Goal: Check status

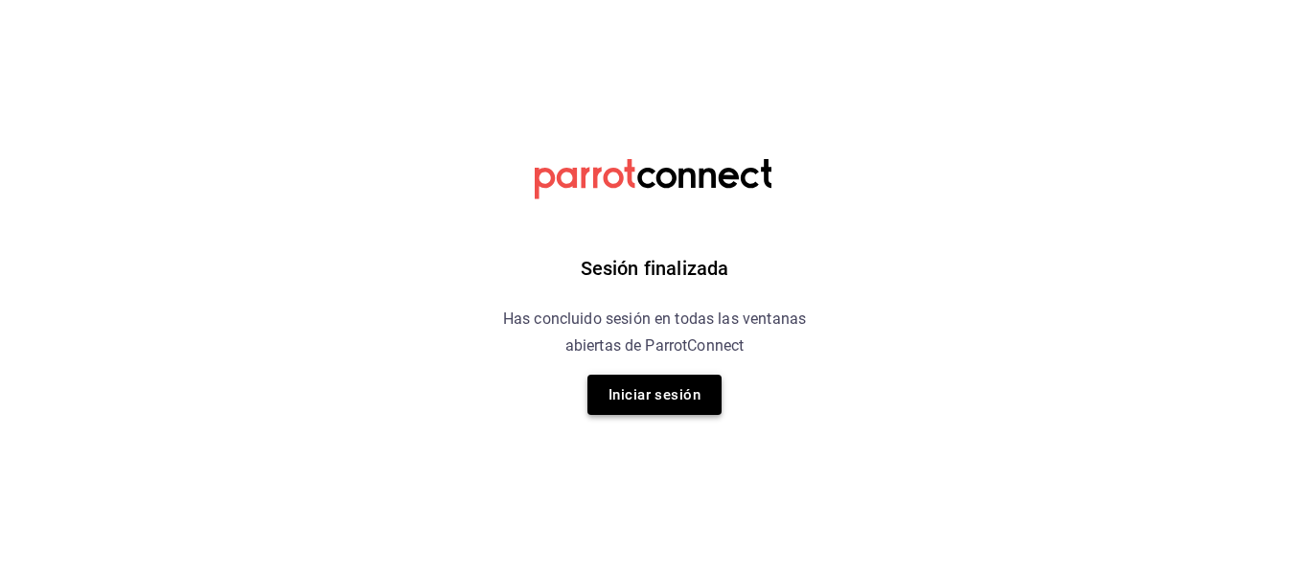
click at [677, 403] on button "Iniciar sesión" at bounding box center [654, 395] width 134 height 40
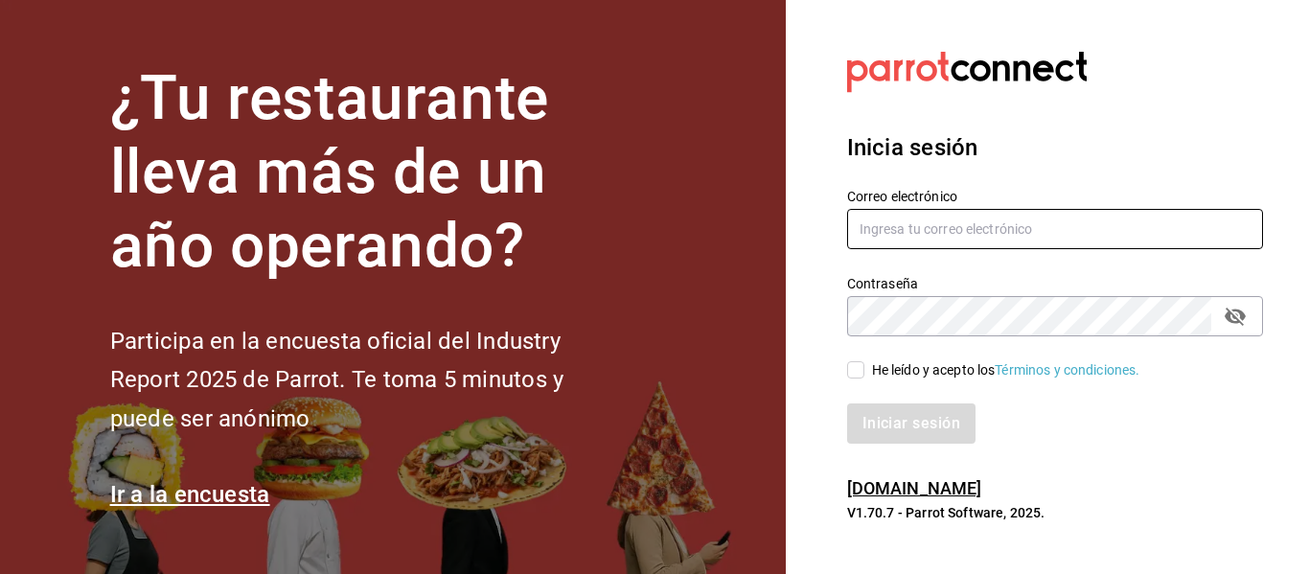
click at [1059, 227] on input "text" at bounding box center [1055, 229] width 416 height 40
type input "[EMAIL_ADDRESS][DOMAIN_NAME]"
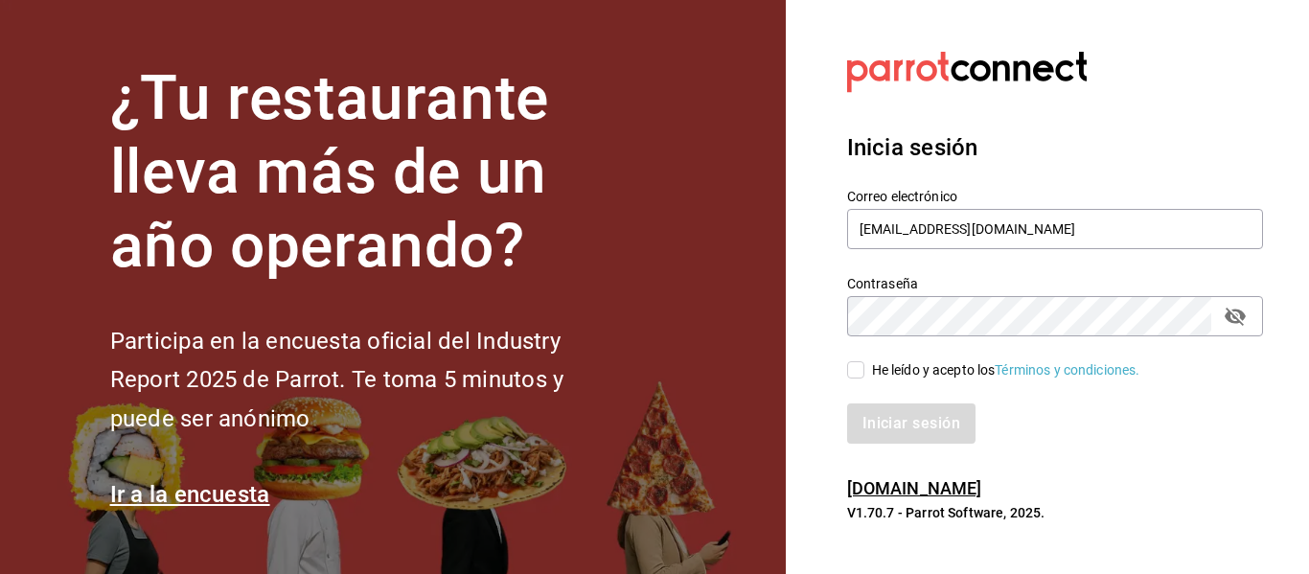
click at [857, 366] on input "He leído y acepto los Términos y condiciones." at bounding box center [855, 369] width 17 height 17
checkbox input "true"
click at [882, 423] on button "Iniciar sesión" at bounding box center [912, 423] width 130 height 40
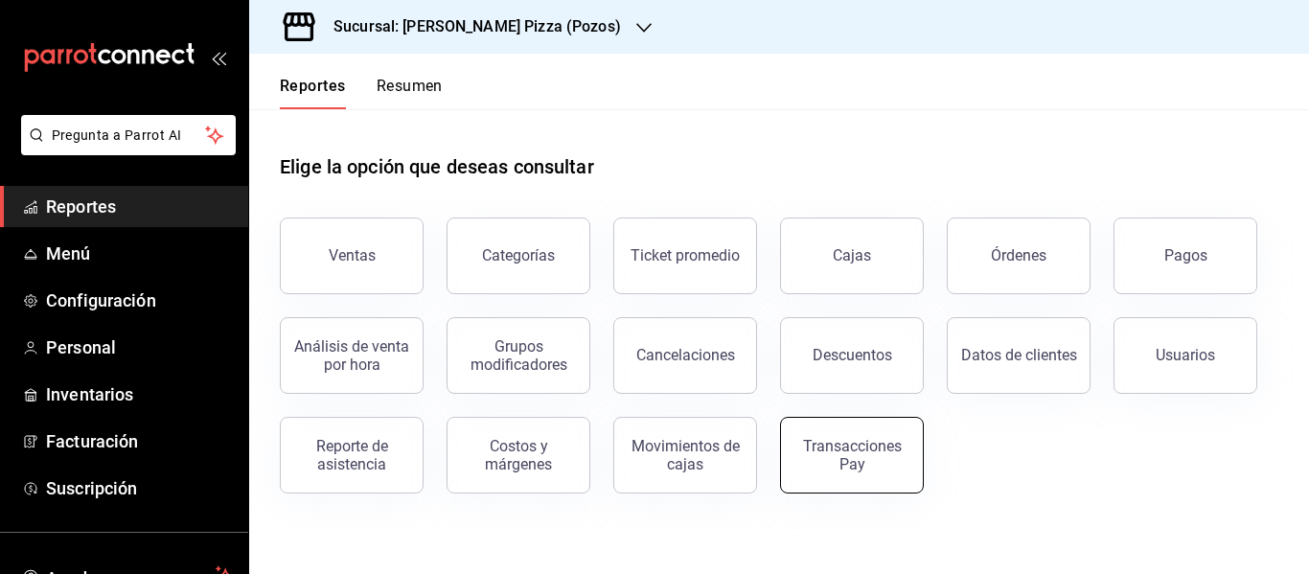
click at [847, 454] on div "Transacciones Pay" at bounding box center [851, 455] width 119 height 36
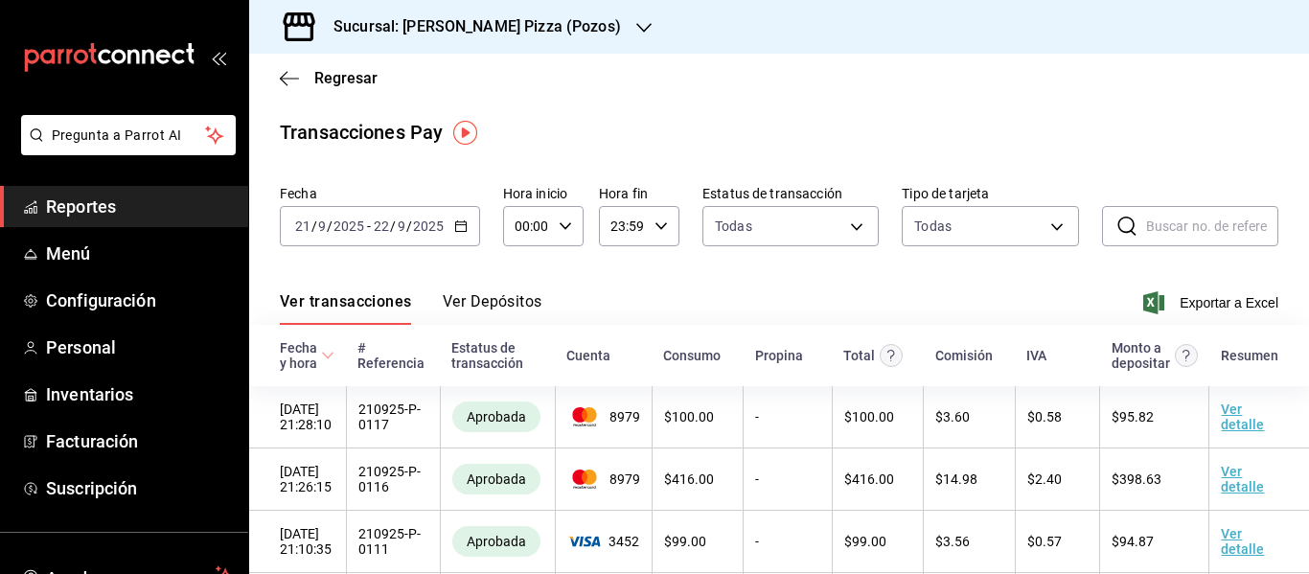
click at [489, 302] on button "Ver Depósitos" at bounding box center [493, 308] width 100 height 33
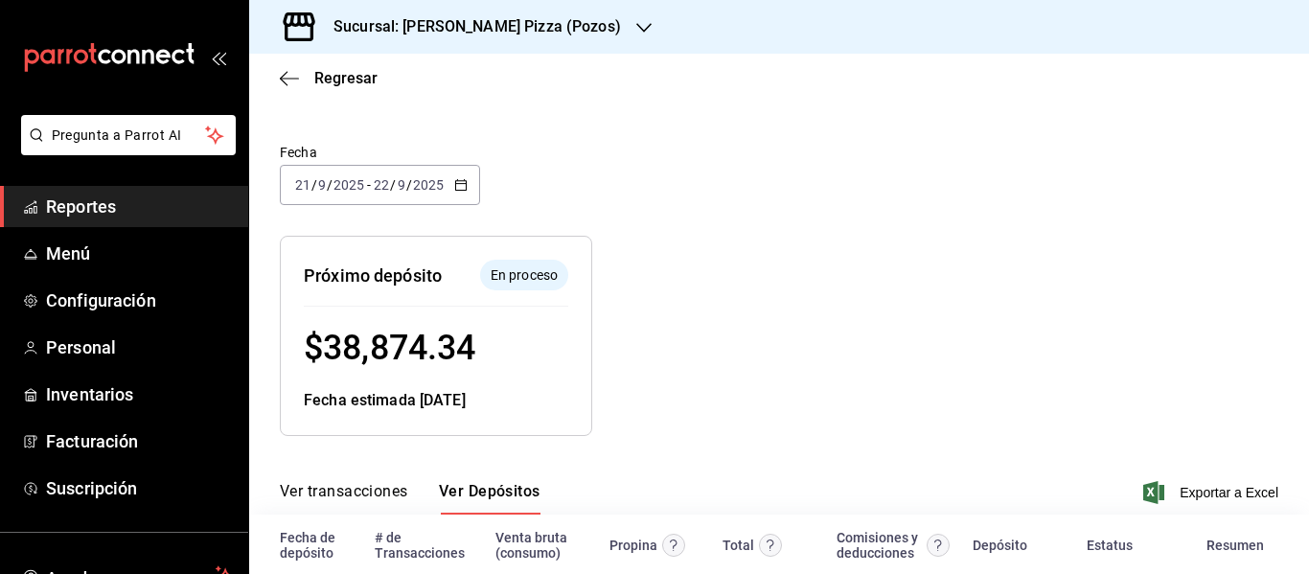
scroll to position [178, 0]
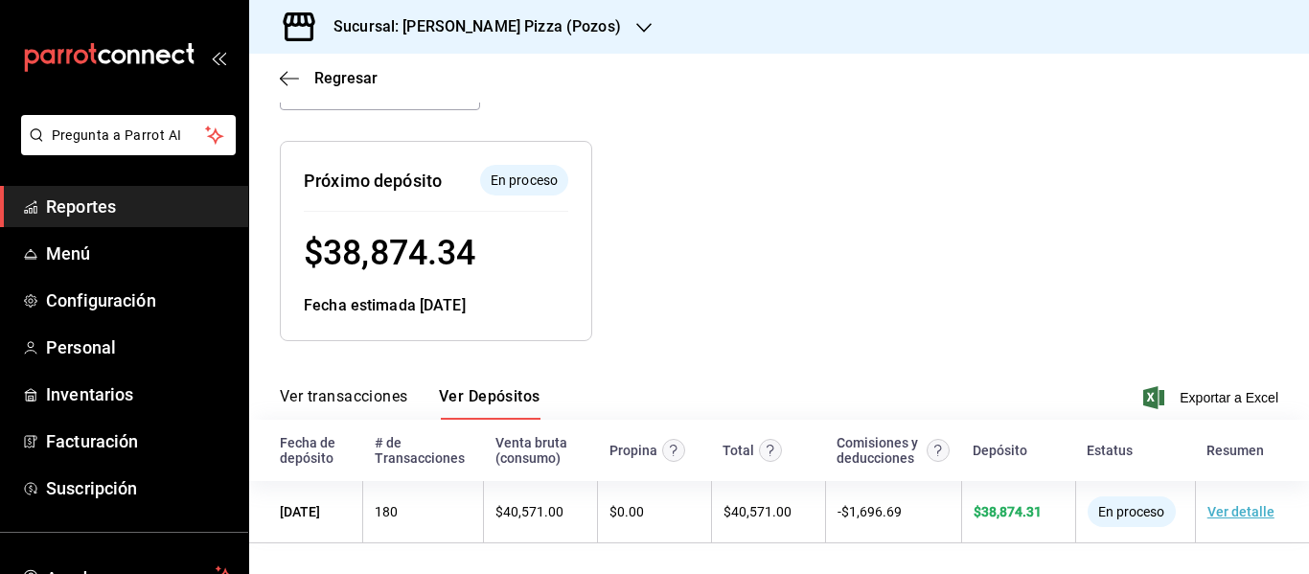
click at [467, 34] on h3 "Sucursal: [PERSON_NAME] Pizza (Pozos)" at bounding box center [469, 26] width 303 height 23
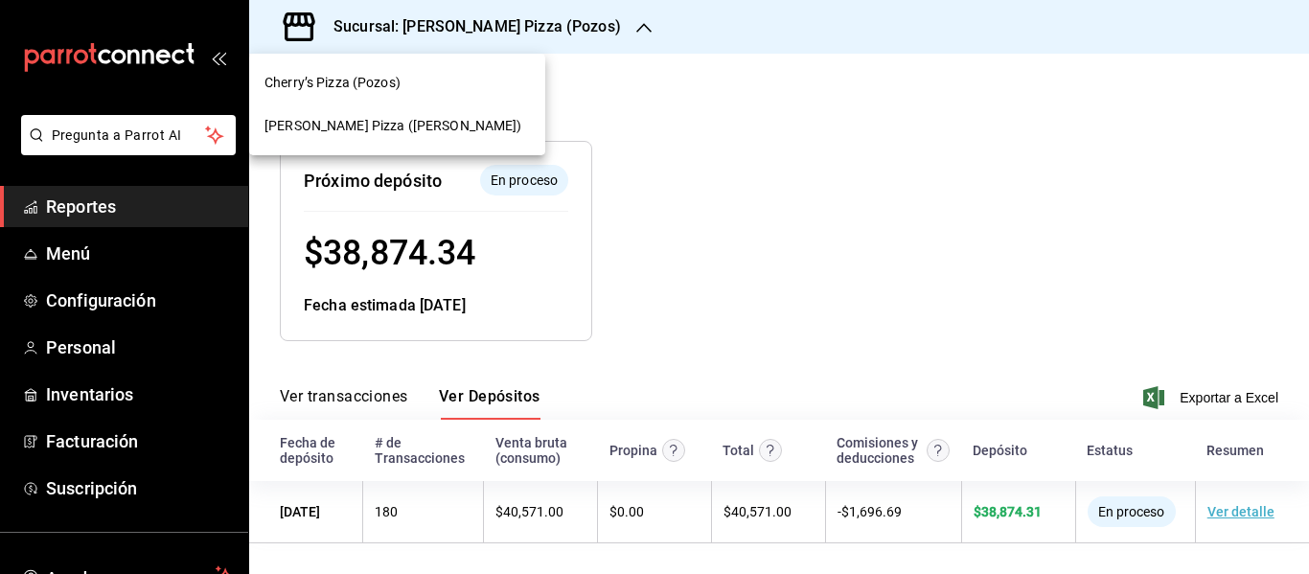
click at [374, 118] on span "[PERSON_NAME] Pizza ([PERSON_NAME])" at bounding box center [393, 126] width 258 height 20
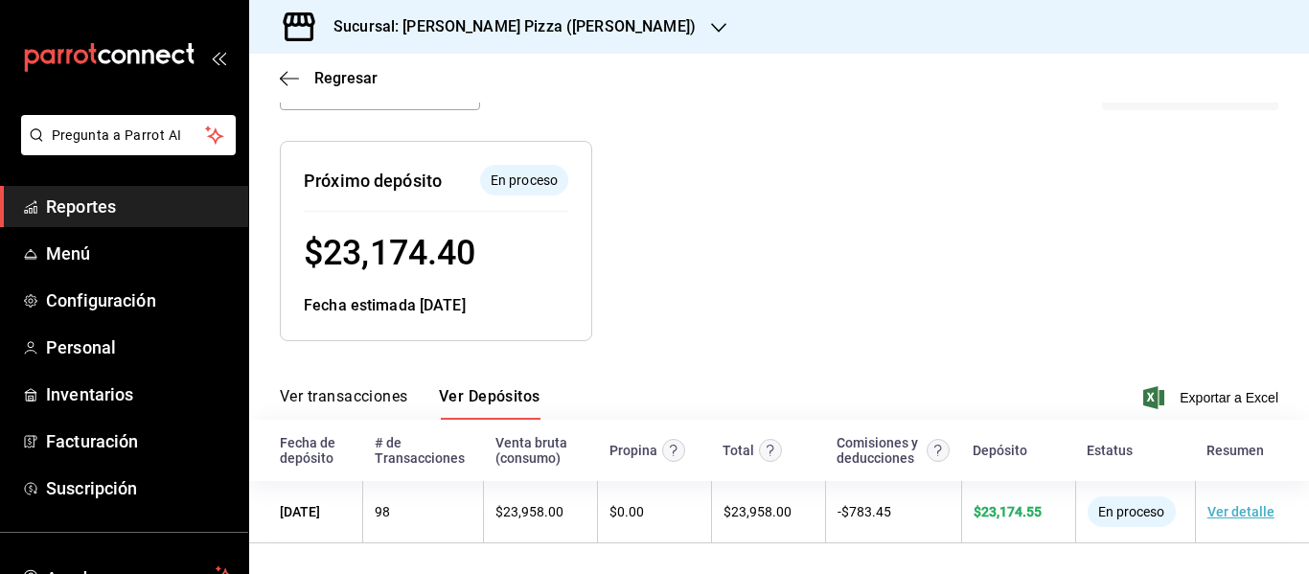
scroll to position [47, 0]
